Goal: Task Accomplishment & Management: Manage account settings

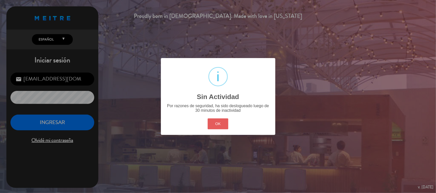
click at [217, 121] on button "OK" at bounding box center [217, 124] width 21 height 11
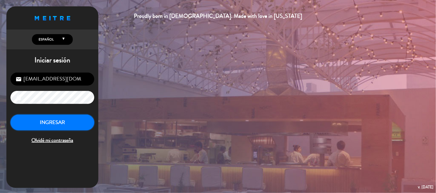
click at [64, 124] on button "INGRESAR" at bounding box center [52, 123] width 84 height 16
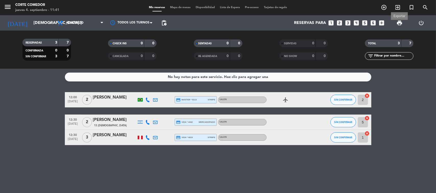
click at [399, 20] on span "print" at bounding box center [399, 23] width 6 height 6
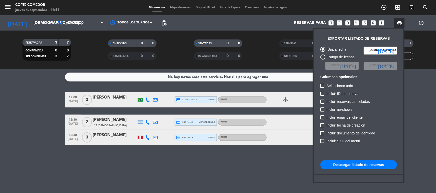
click at [355, 165] on button "Descargar listado de reservas" at bounding box center [358, 165] width 77 height 9
click at [177, 170] on div at bounding box center [218, 96] width 436 height 193
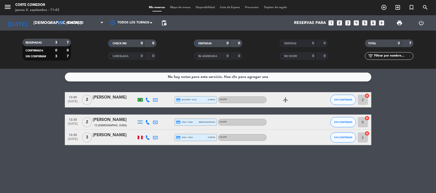
click at [224, 178] on div "No hay notas para este servicio. Haz clic para agregar una 12:00 [DATE] 2 [PERS…" at bounding box center [218, 131] width 436 height 125
click at [240, 178] on div "No hay notas para este servicio. Haz clic para agregar una 12:00 [DATE] 2 [PERS…" at bounding box center [218, 131] width 436 height 125
click at [336, 166] on div "No hay notas para este servicio. Haz clic para agregar una 12:00 [DATE] 2 [PERS…" at bounding box center [218, 131] width 436 height 125
